Goal: Task Accomplishment & Management: Manage account settings

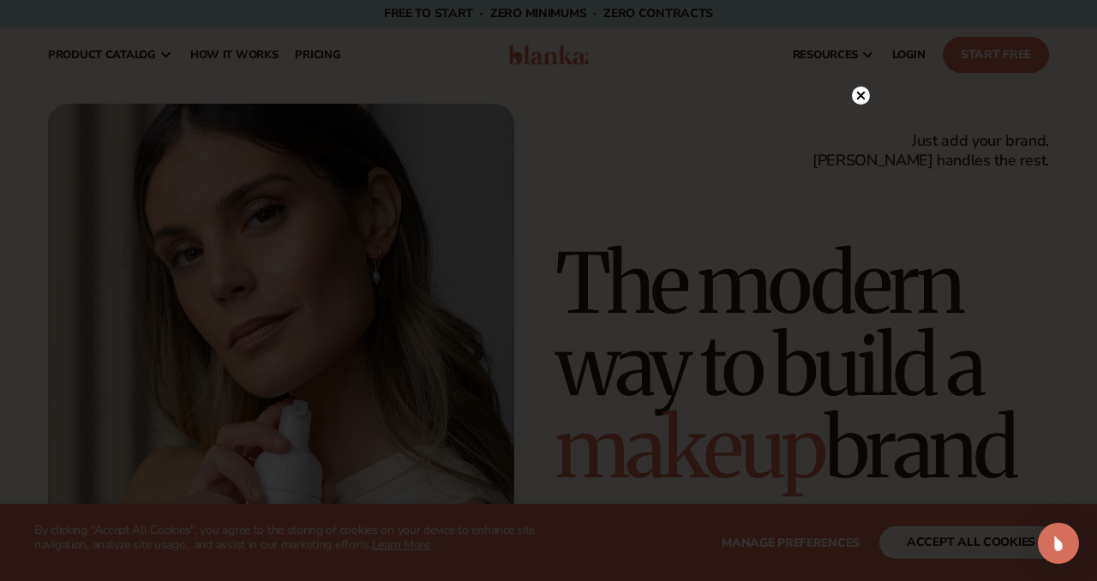
click at [859, 99] on circle at bounding box center [861, 96] width 18 height 18
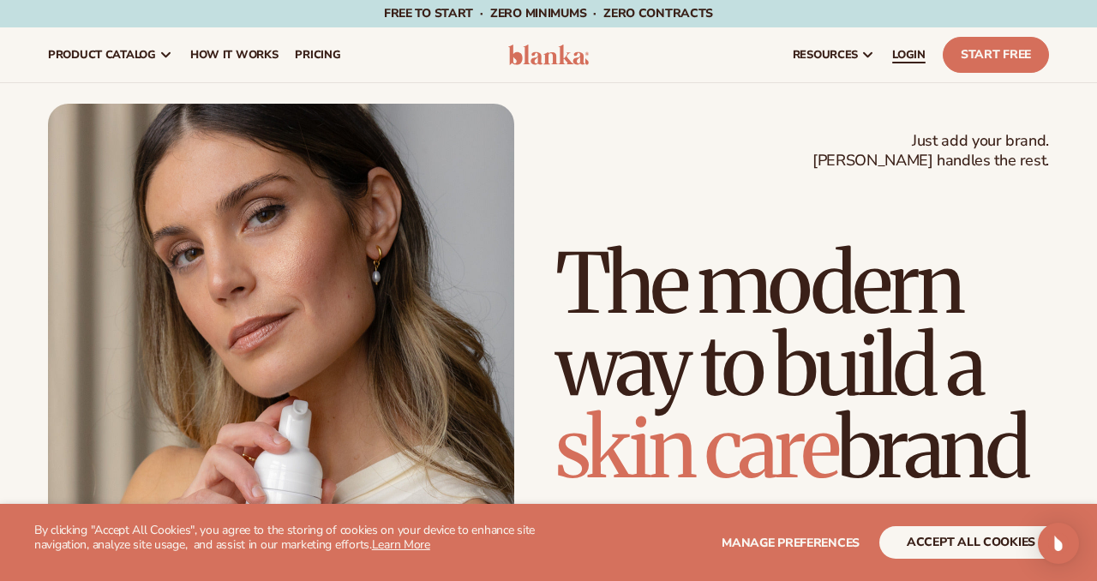
click at [922, 52] on span "LOGIN" at bounding box center [908, 55] width 33 height 14
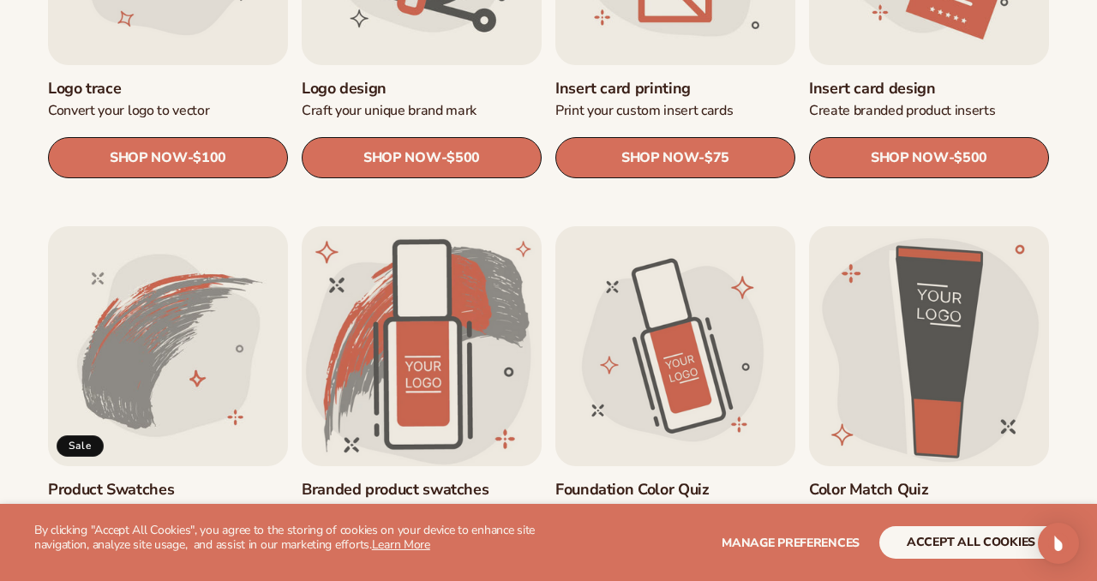
scroll to position [811, 0]
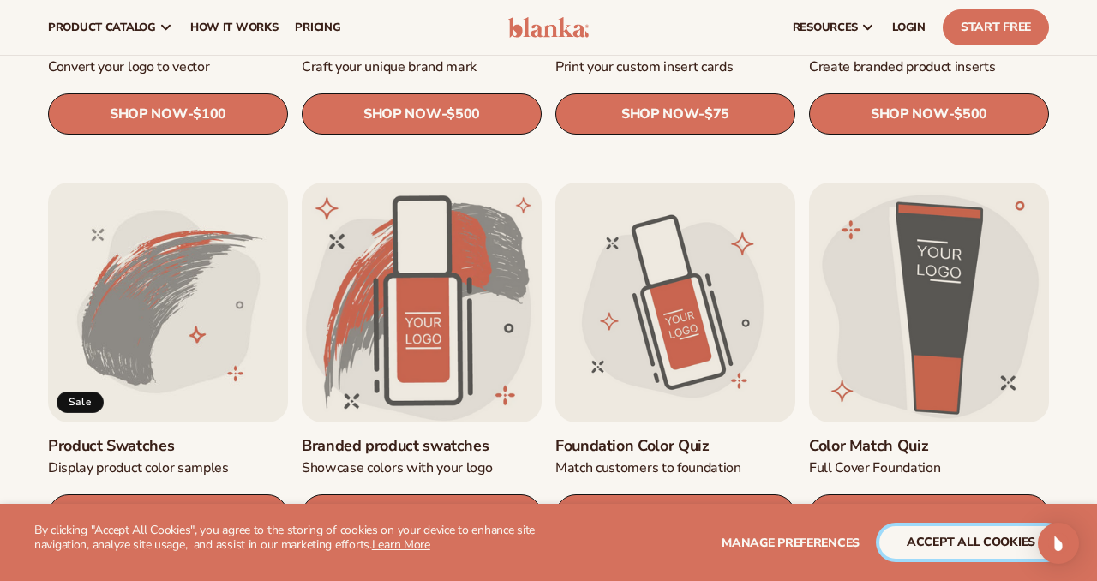
click at [954, 545] on button "accept all cookies" at bounding box center [970, 542] width 183 height 33
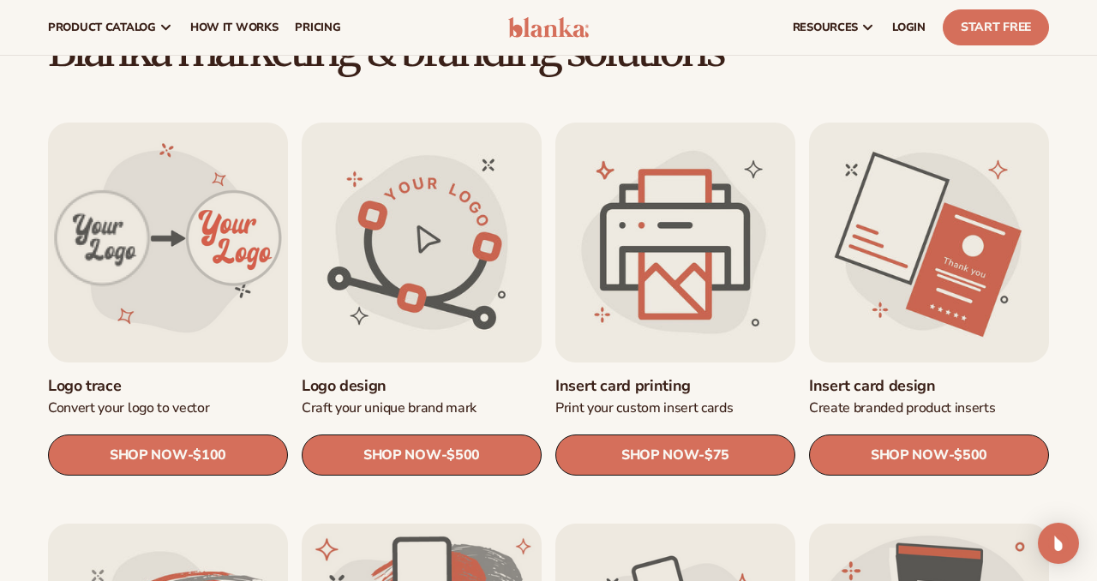
scroll to position [0, 0]
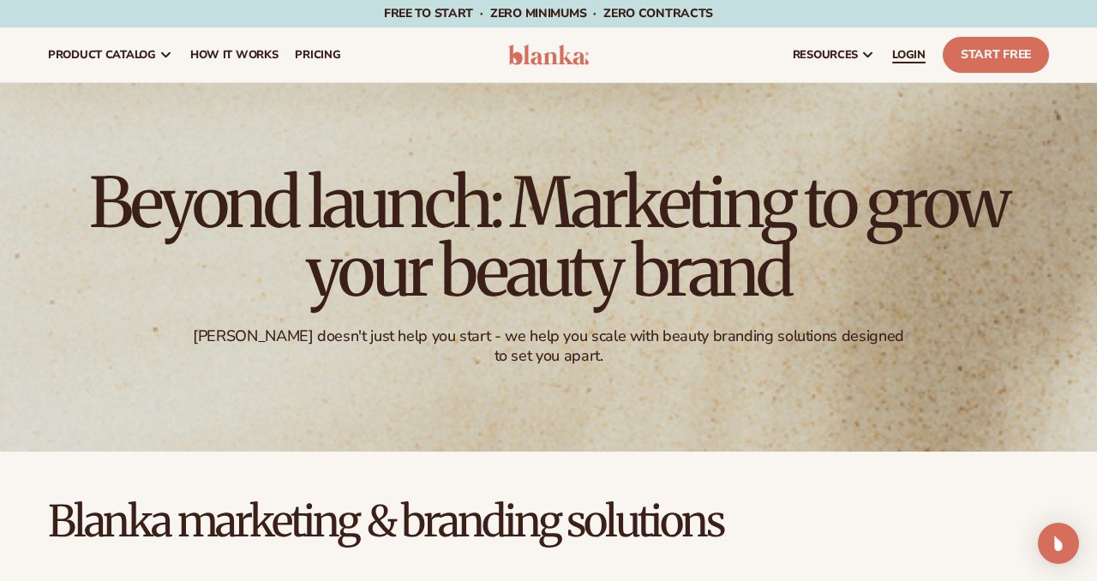
click at [903, 48] on span "LOGIN" at bounding box center [908, 55] width 33 height 14
